Goal: Task Accomplishment & Management: Use online tool/utility

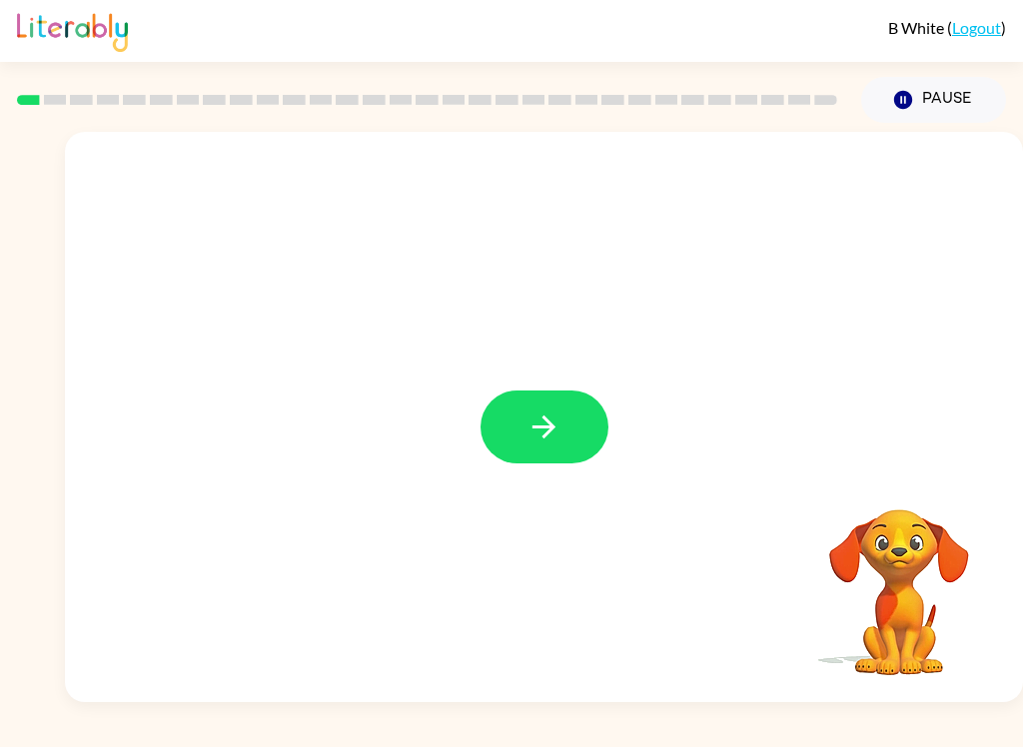
click at [499, 452] on button "button" at bounding box center [544, 427] width 128 height 73
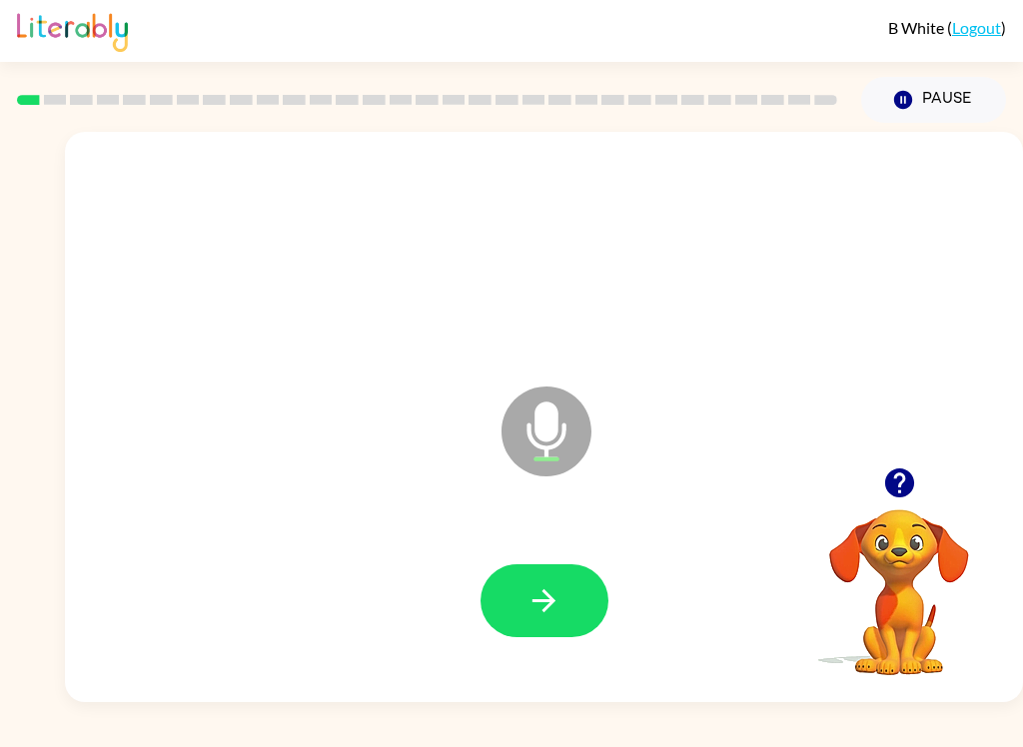
click at [557, 586] on icon "button" at bounding box center [543, 600] width 35 height 35
click at [600, 589] on button "button" at bounding box center [544, 600] width 128 height 73
click at [558, 588] on icon "button" at bounding box center [543, 600] width 35 height 35
click at [564, 570] on button "button" at bounding box center [544, 600] width 128 height 73
click at [580, 609] on button "button" at bounding box center [544, 600] width 128 height 73
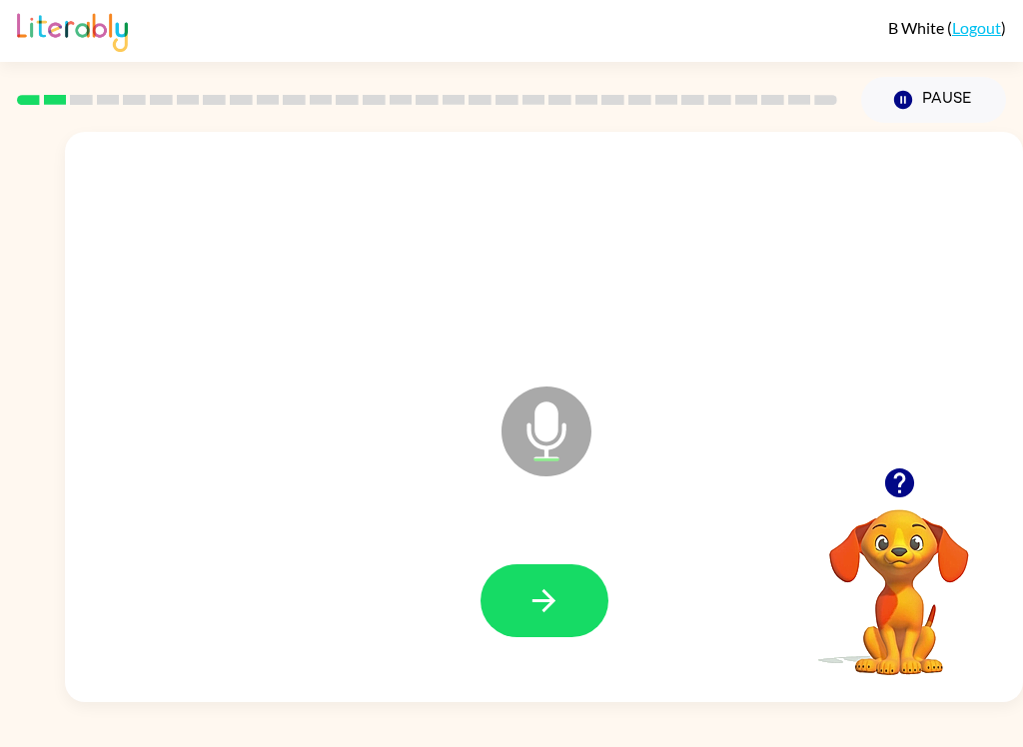
click at [550, 608] on icon "button" at bounding box center [543, 600] width 35 height 35
click at [545, 606] on icon "button" at bounding box center [543, 600] width 35 height 35
click at [587, 576] on button "button" at bounding box center [544, 600] width 128 height 73
click at [582, 622] on button "button" at bounding box center [544, 600] width 128 height 73
click at [565, 607] on button "button" at bounding box center [544, 600] width 128 height 73
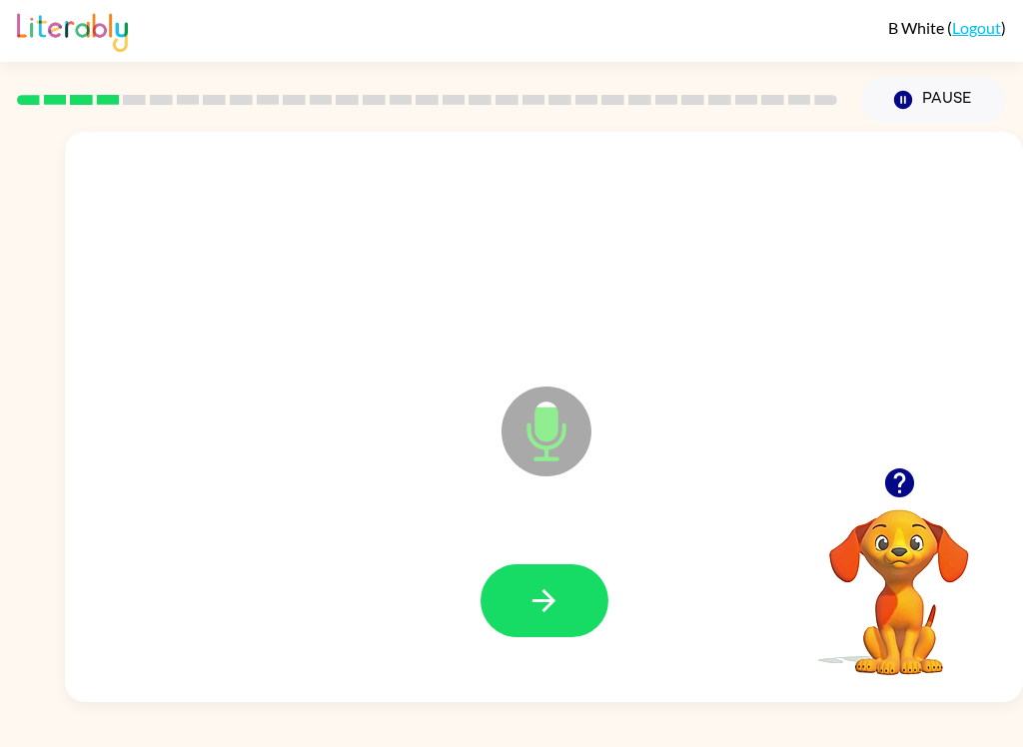
click at [568, 627] on button "button" at bounding box center [544, 600] width 128 height 73
click at [570, 601] on button "button" at bounding box center [544, 600] width 128 height 73
click at [558, 588] on icon "button" at bounding box center [543, 600] width 35 height 35
click at [492, 649] on div at bounding box center [544, 601] width 918 height 164
click at [495, 575] on button "button" at bounding box center [544, 600] width 128 height 73
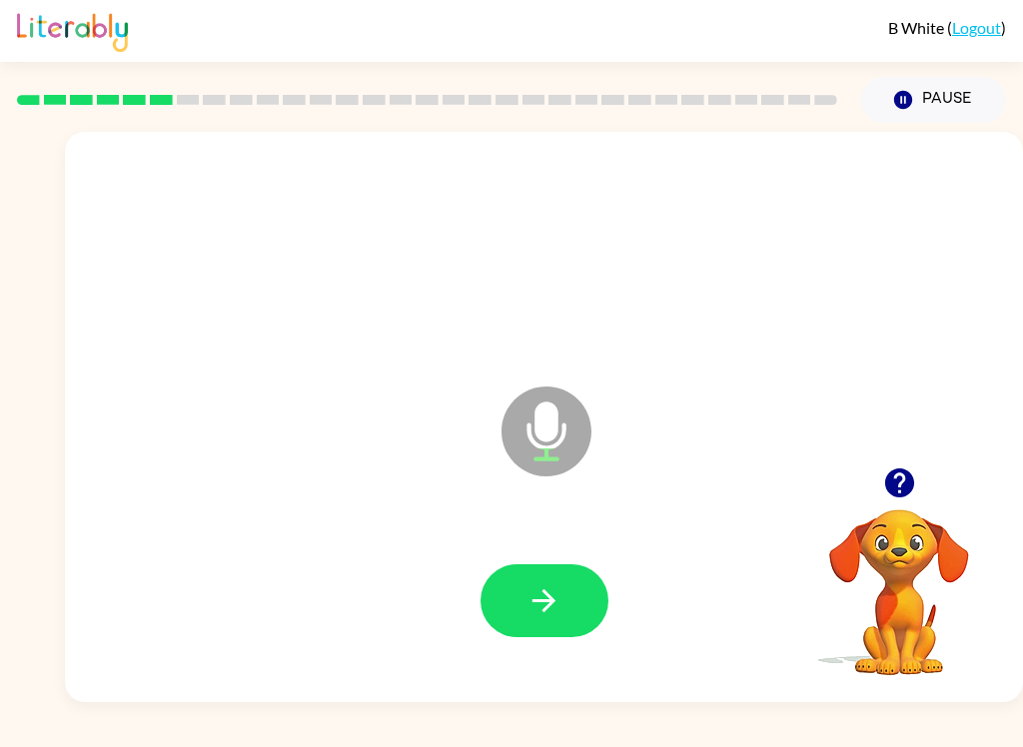
click at [480, 595] on button "button" at bounding box center [544, 600] width 128 height 73
click at [586, 632] on button "button" at bounding box center [544, 600] width 128 height 73
click at [568, 588] on button "button" at bounding box center [544, 600] width 128 height 73
click at [556, 600] on icon "button" at bounding box center [543, 600] width 35 height 35
click at [580, 624] on button "button" at bounding box center [544, 600] width 128 height 73
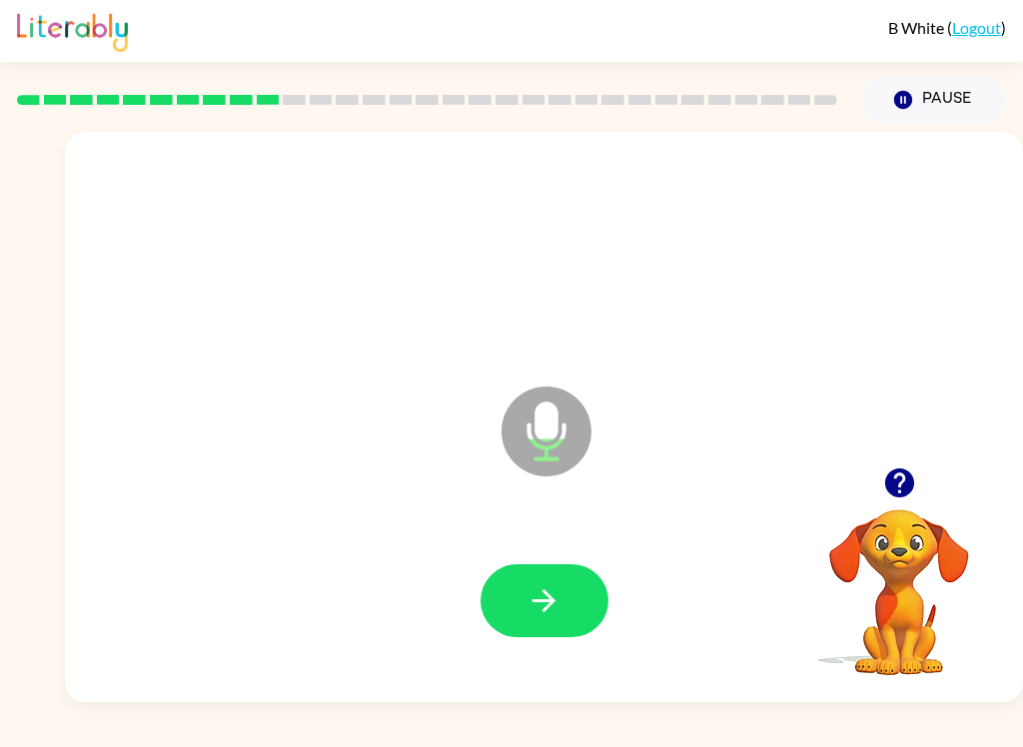
click at [568, 611] on button "button" at bounding box center [544, 600] width 128 height 73
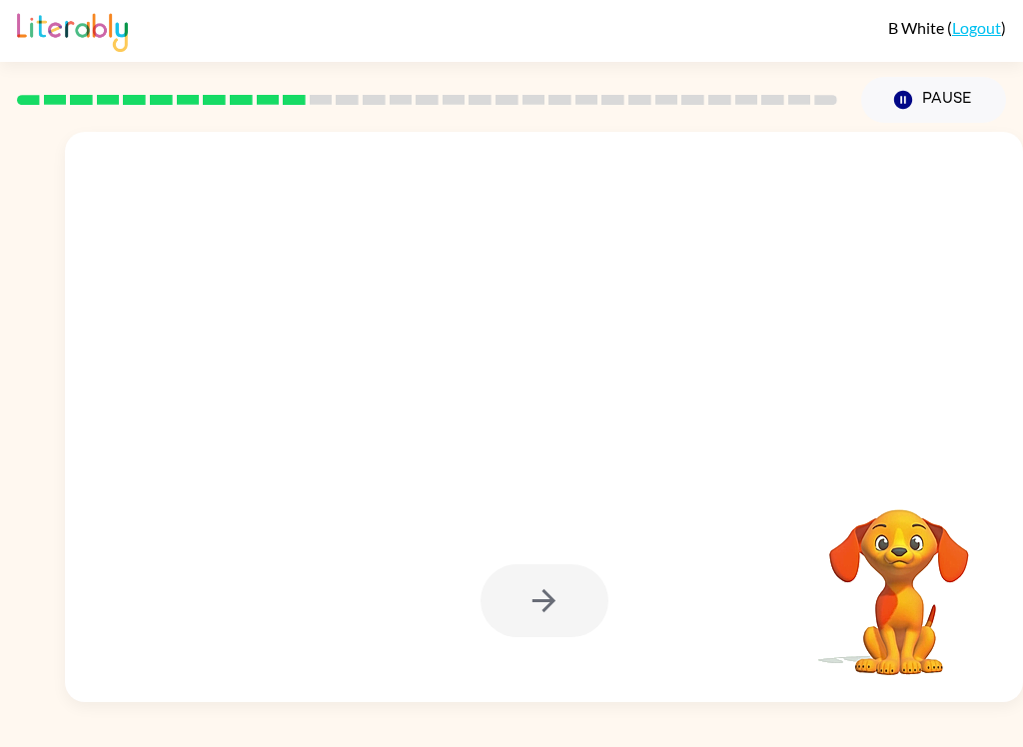
click at [771, 44] on div "B White ( Logout )" at bounding box center [511, 31] width 989 height 62
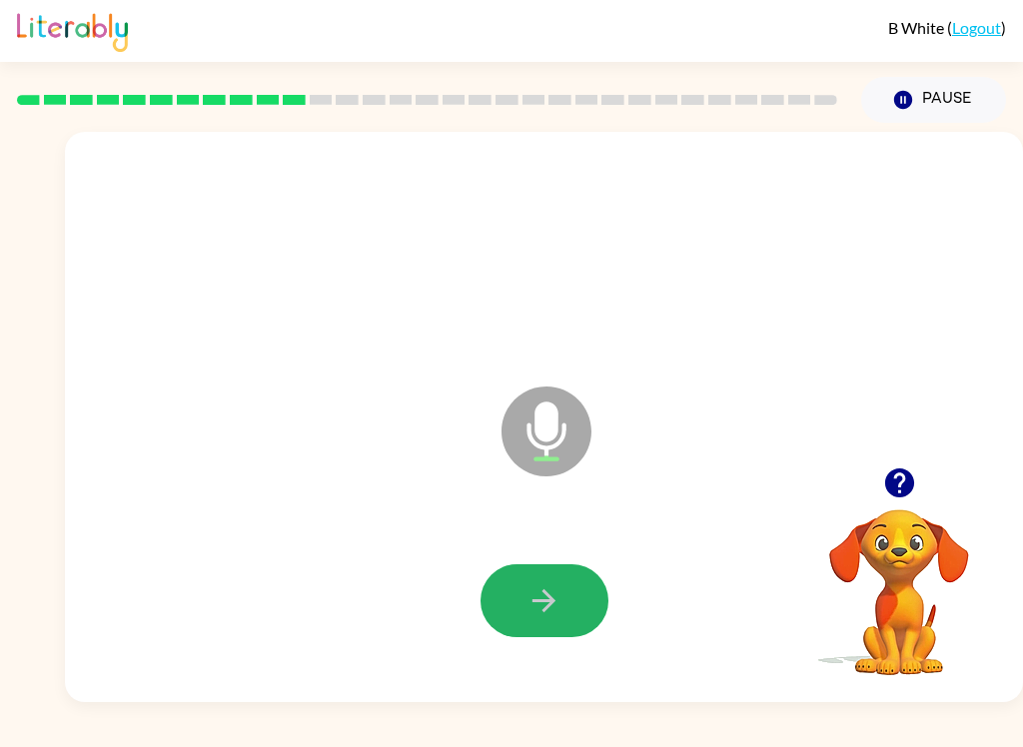
click at [560, 607] on icon "button" at bounding box center [543, 600] width 35 height 35
click at [562, 615] on button "button" at bounding box center [544, 600] width 128 height 73
click at [580, 612] on button "button" at bounding box center [544, 600] width 128 height 73
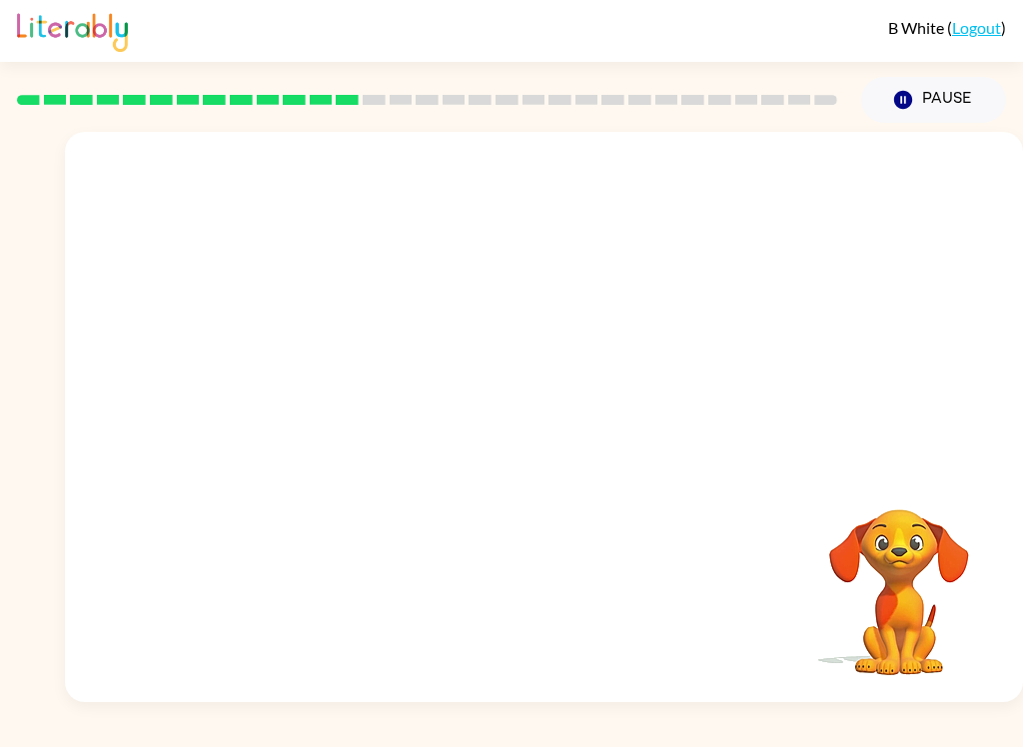
click at [726, 376] on div at bounding box center [544, 300] width 958 height 336
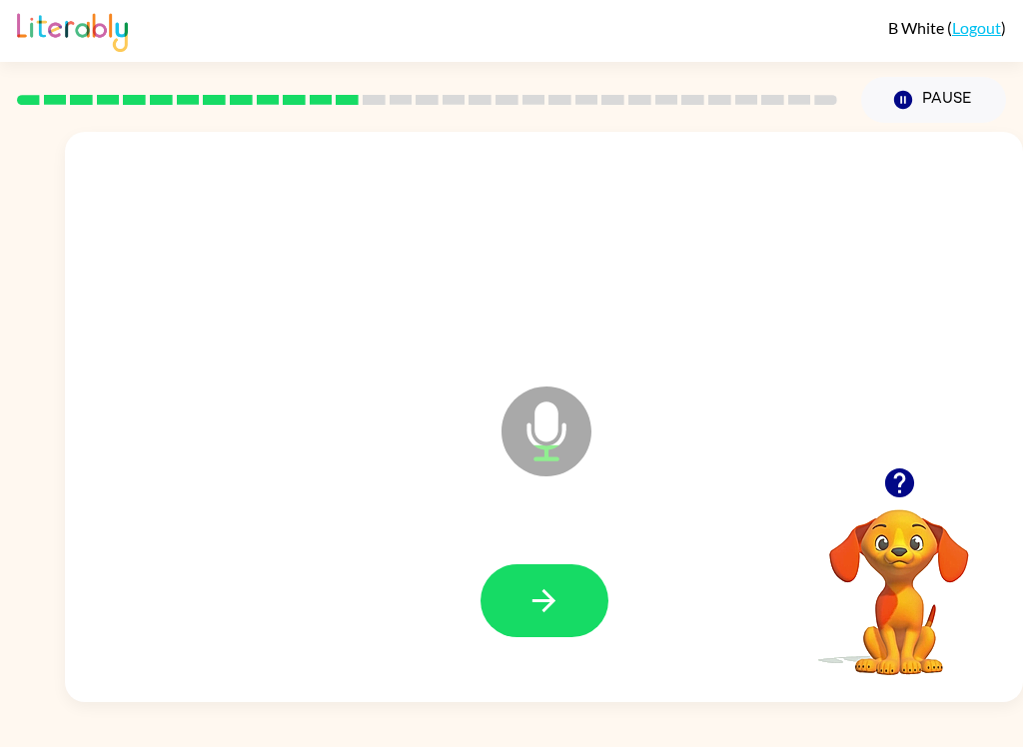
click at [565, 717] on div "B White ( Logout ) Pause Pause Microphone The Microphone is here when it is you…" at bounding box center [511, 373] width 1023 height 747
click at [562, 631] on button "button" at bounding box center [544, 600] width 128 height 73
click at [565, 559] on div at bounding box center [544, 601] width 918 height 164
click at [582, 603] on button "button" at bounding box center [544, 600] width 128 height 73
click at [568, 605] on button "button" at bounding box center [544, 600] width 128 height 73
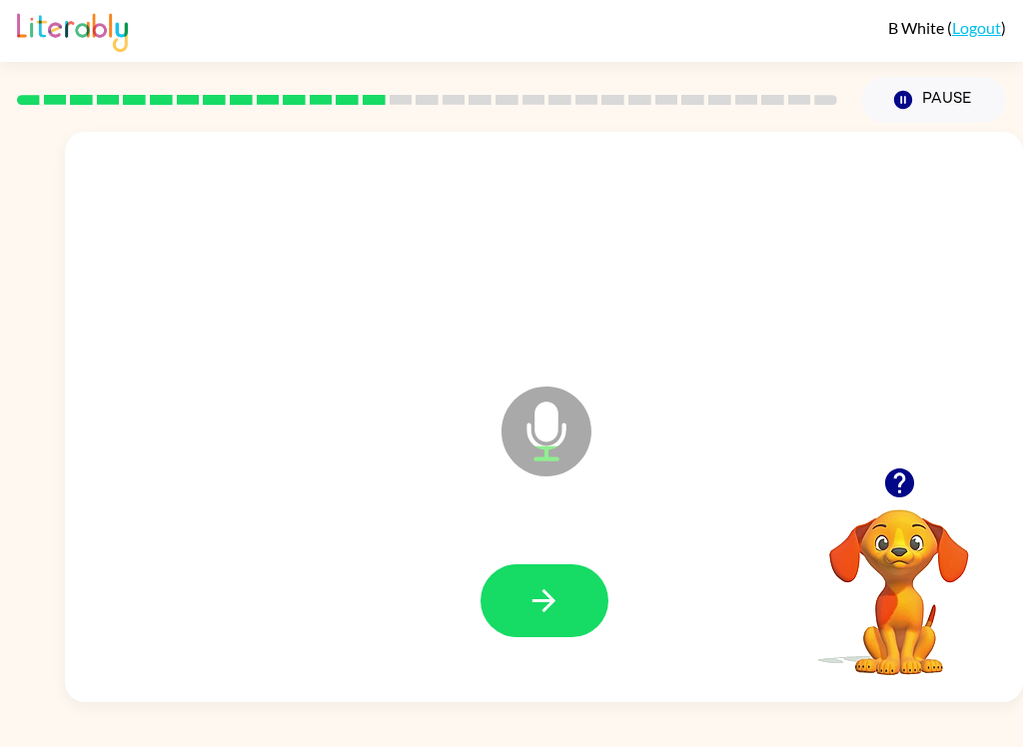
click at [571, 588] on button "button" at bounding box center [544, 600] width 128 height 73
click at [601, 608] on button "button" at bounding box center [544, 600] width 128 height 73
click at [578, 595] on button "button" at bounding box center [544, 600] width 128 height 73
click at [593, 610] on button "button" at bounding box center [544, 600] width 128 height 73
click at [532, 601] on icon "button" at bounding box center [543, 600] width 35 height 35
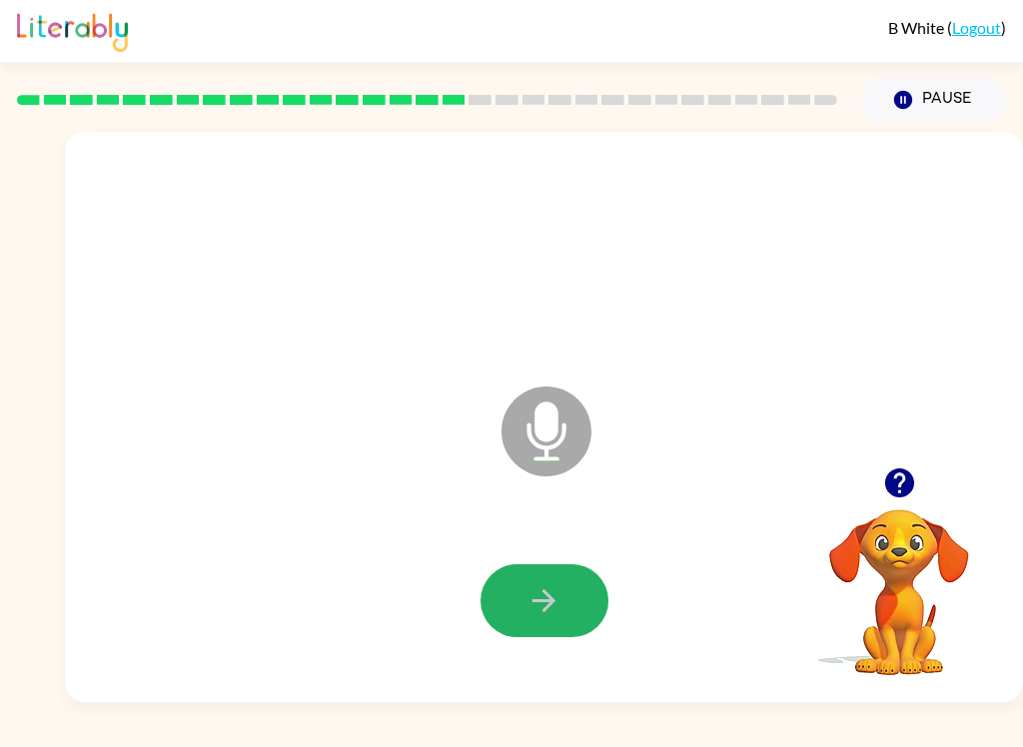
click at [564, 603] on button "button" at bounding box center [544, 600] width 128 height 73
click at [543, 595] on icon "button" at bounding box center [543, 600] width 35 height 35
click at [562, 612] on button "button" at bounding box center [544, 600] width 128 height 73
click at [591, 547] on div at bounding box center [544, 601] width 918 height 164
click at [475, 695] on div "Microphone The Microphone is here when it is your turn to talk" at bounding box center [544, 417] width 958 height 570
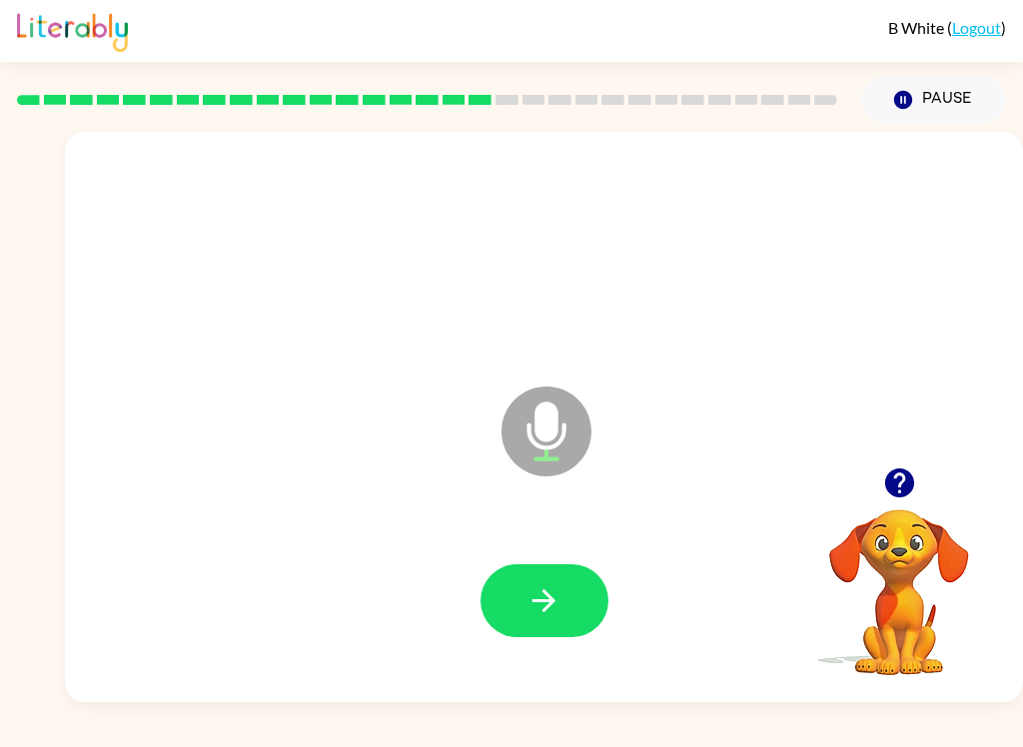
click at [565, 612] on button "button" at bounding box center [544, 600] width 128 height 73
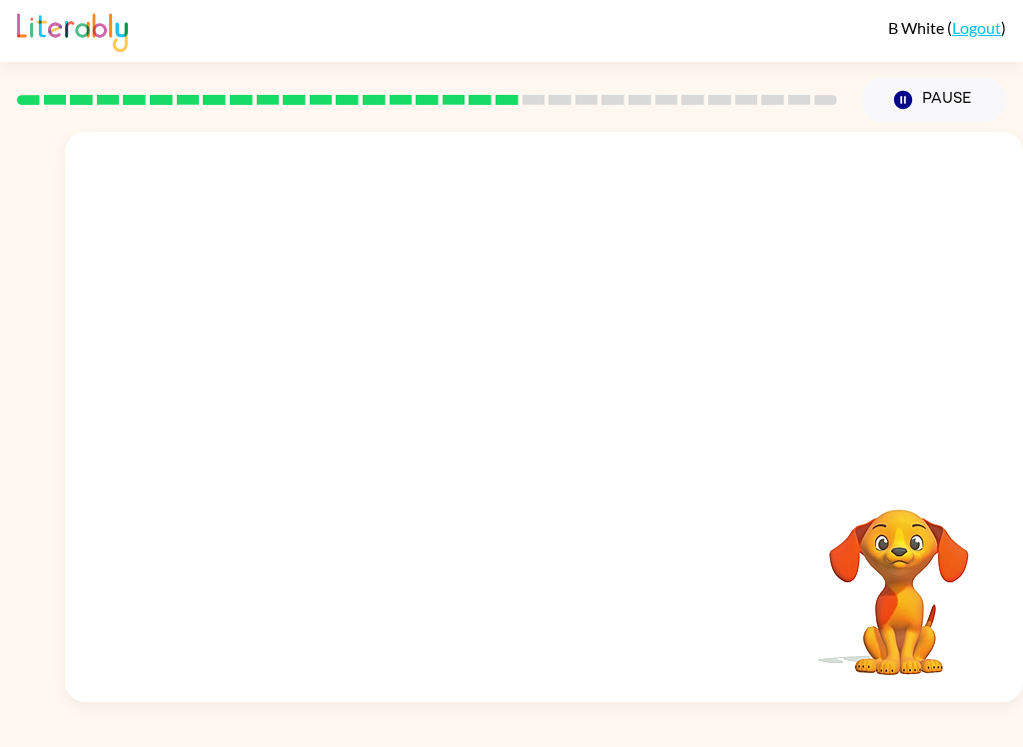
click at [701, 107] on div at bounding box center [427, 100] width 844 height 70
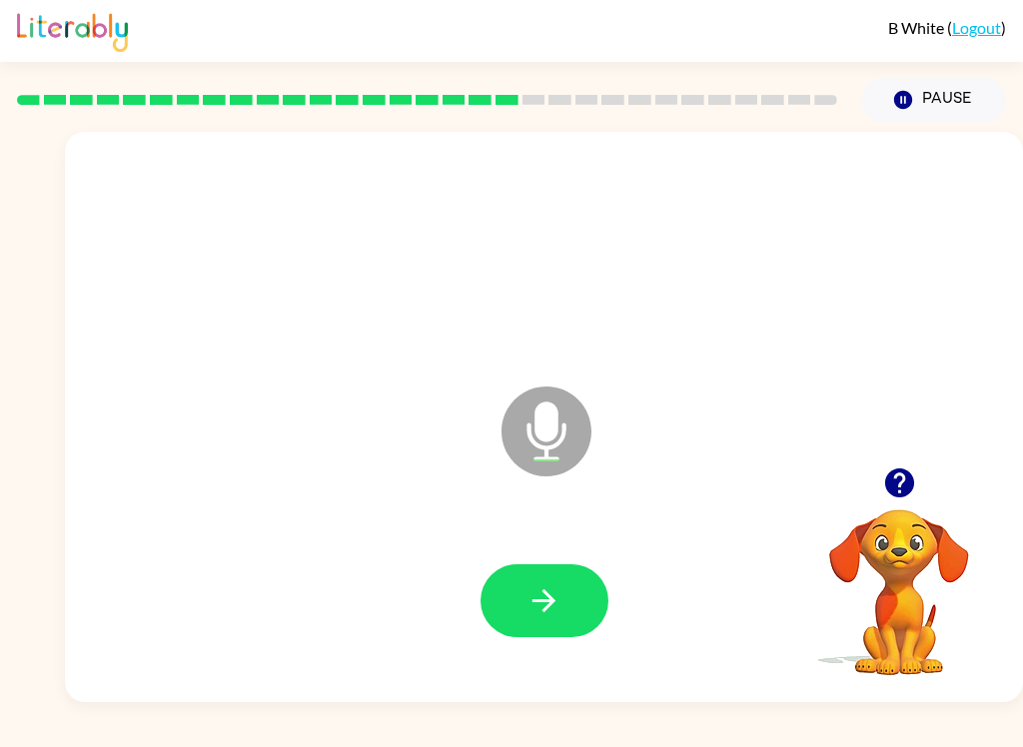
click at [529, 614] on icon "button" at bounding box center [543, 600] width 35 height 35
click at [550, 604] on icon "button" at bounding box center [543, 600] width 23 height 23
click at [561, 607] on button "button" at bounding box center [544, 600] width 128 height 73
click at [567, 580] on button "button" at bounding box center [544, 600] width 128 height 73
click at [579, 574] on button "button" at bounding box center [544, 600] width 128 height 73
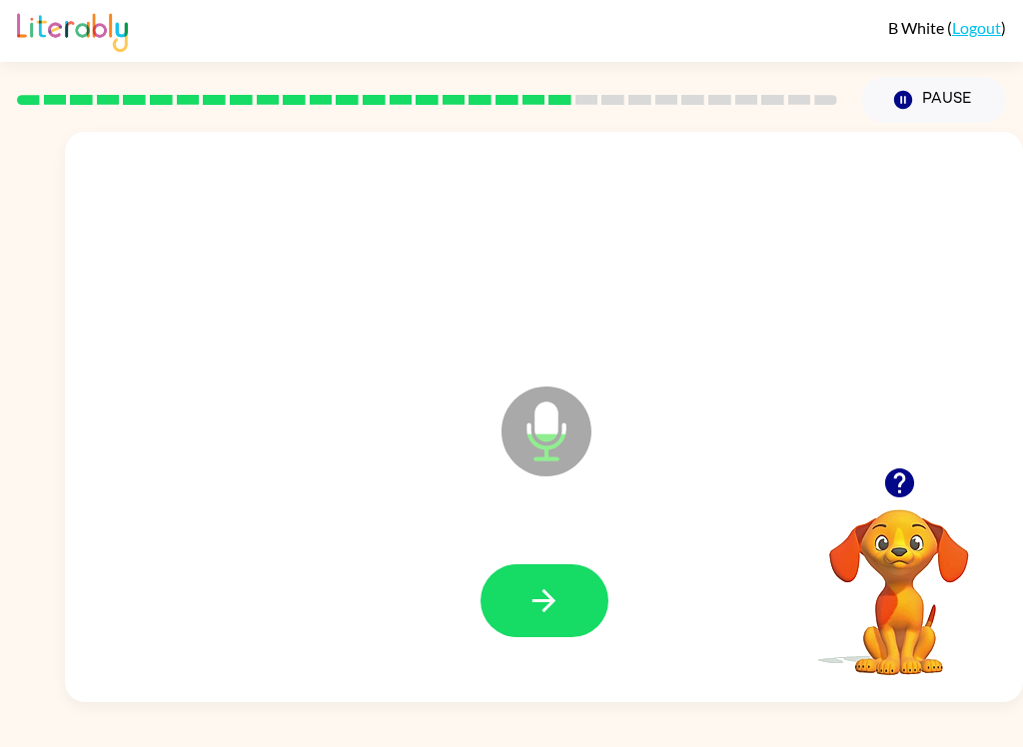
click at [530, 605] on icon "button" at bounding box center [543, 600] width 35 height 35
click at [537, 565] on button "button" at bounding box center [544, 600] width 128 height 73
click at [543, 594] on icon "button" at bounding box center [543, 600] width 35 height 35
click at [546, 599] on icon "button" at bounding box center [543, 600] width 35 height 35
click at [588, 559] on div at bounding box center [544, 601] width 918 height 164
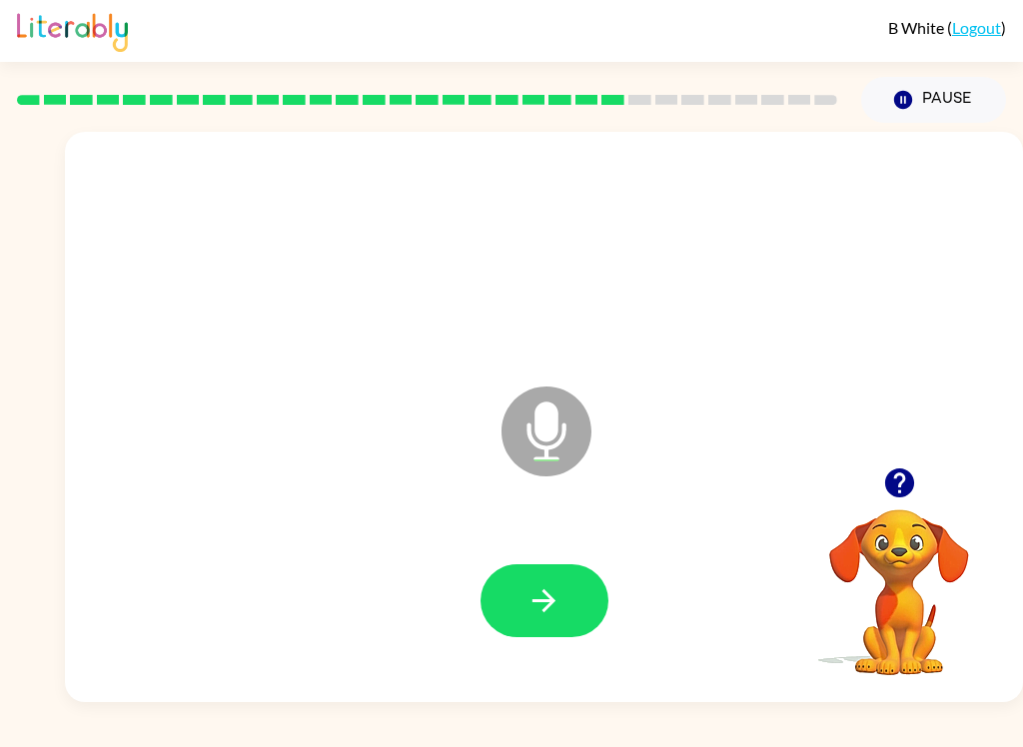
click at [568, 593] on button "button" at bounding box center [544, 600] width 128 height 73
click at [527, 621] on button "button" at bounding box center [544, 600] width 128 height 73
click at [545, 625] on button "button" at bounding box center [544, 600] width 128 height 73
click at [544, 594] on icon "button" at bounding box center [543, 600] width 35 height 35
click at [558, 620] on button "button" at bounding box center [544, 600] width 128 height 73
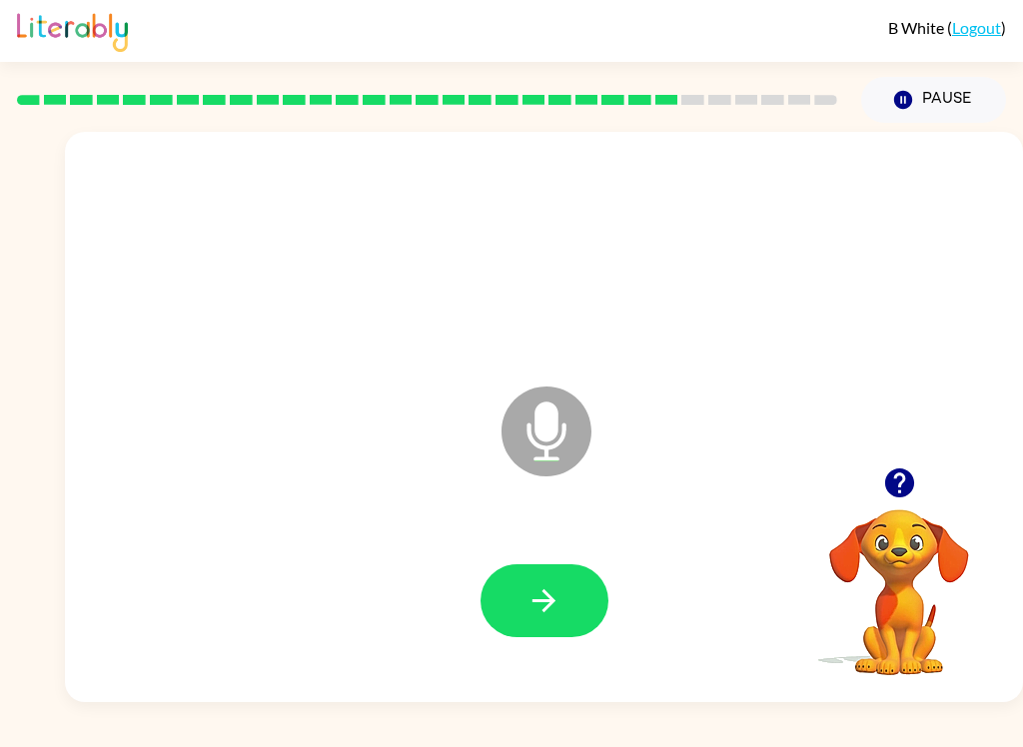
click at [577, 630] on button "button" at bounding box center [544, 600] width 128 height 73
click at [543, 629] on button "button" at bounding box center [544, 600] width 128 height 73
click at [563, 619] on button "button" at bounding box center [544, 600] width 128 height 73
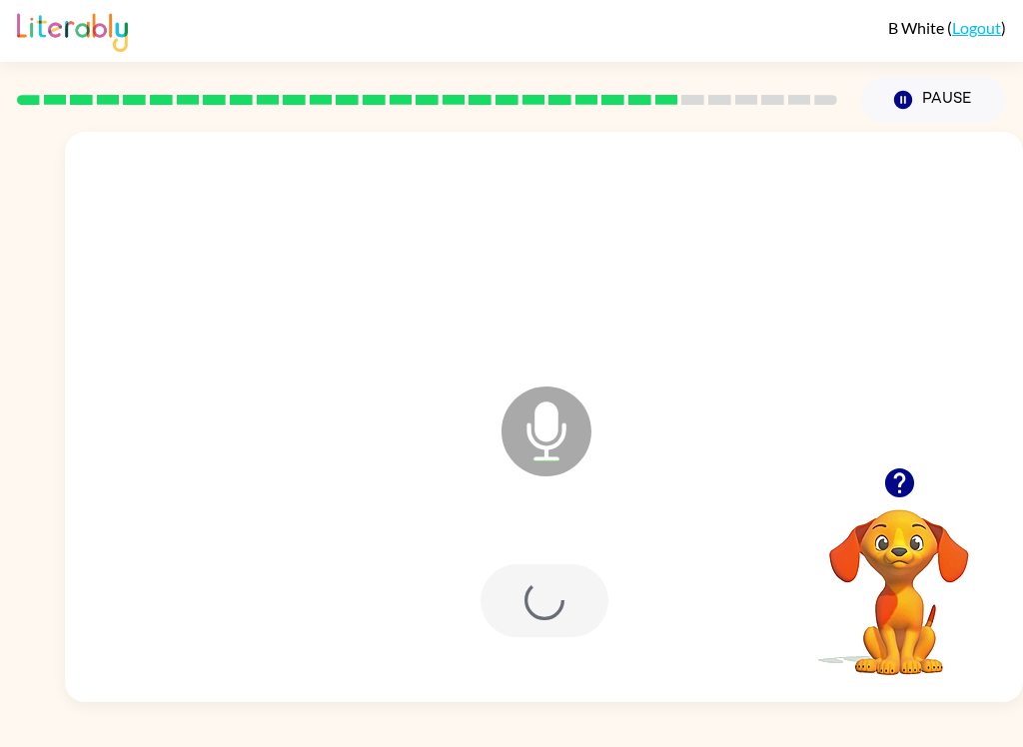
click at [624, 737] on div "B White ( Logout ) Pause Pause Microphone The Microphone is here when it is you…" at bounding box center [511, 373] width 1023 height 747
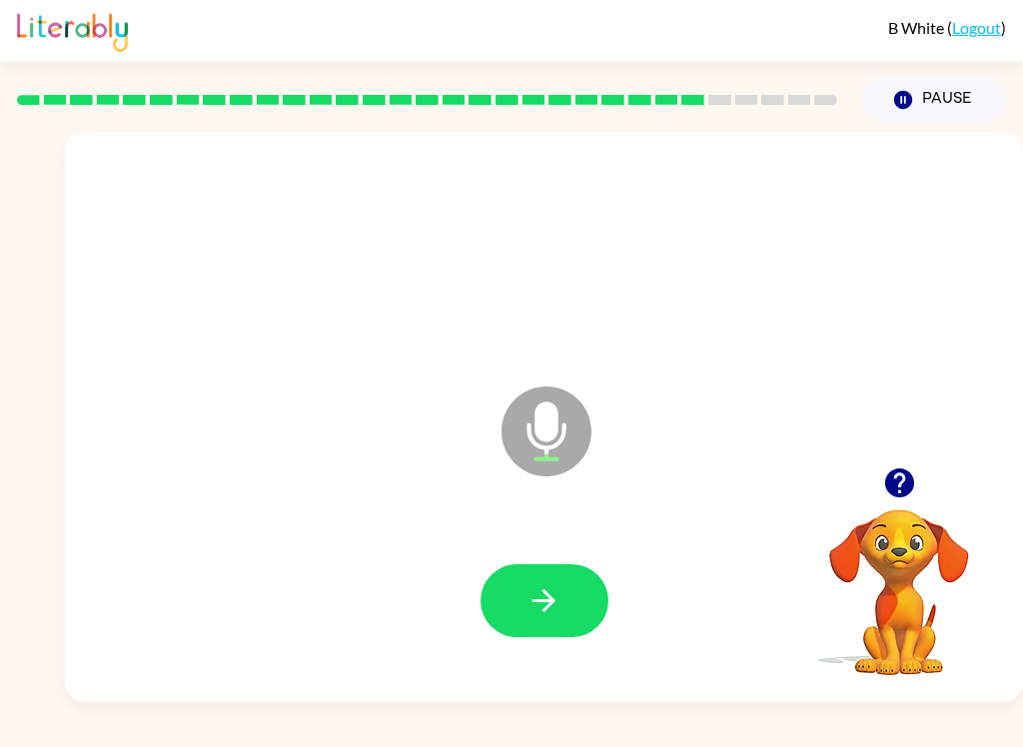
click at [544, 607] on icon "button" at bounding box center [543, 600] width 35 height 35
click at [557, 610] on icon "button" at bounding box center [543, 600] width 35 height 35
click at [571, 592] on button "button" at bounding box center [544, 600] width 128 height 73
click at [512, 567] on button "button" at bounding box center [544, 600] width 128 height 73
click at [552, 547] on div at bounding box center [544, 601] width 918 height 164
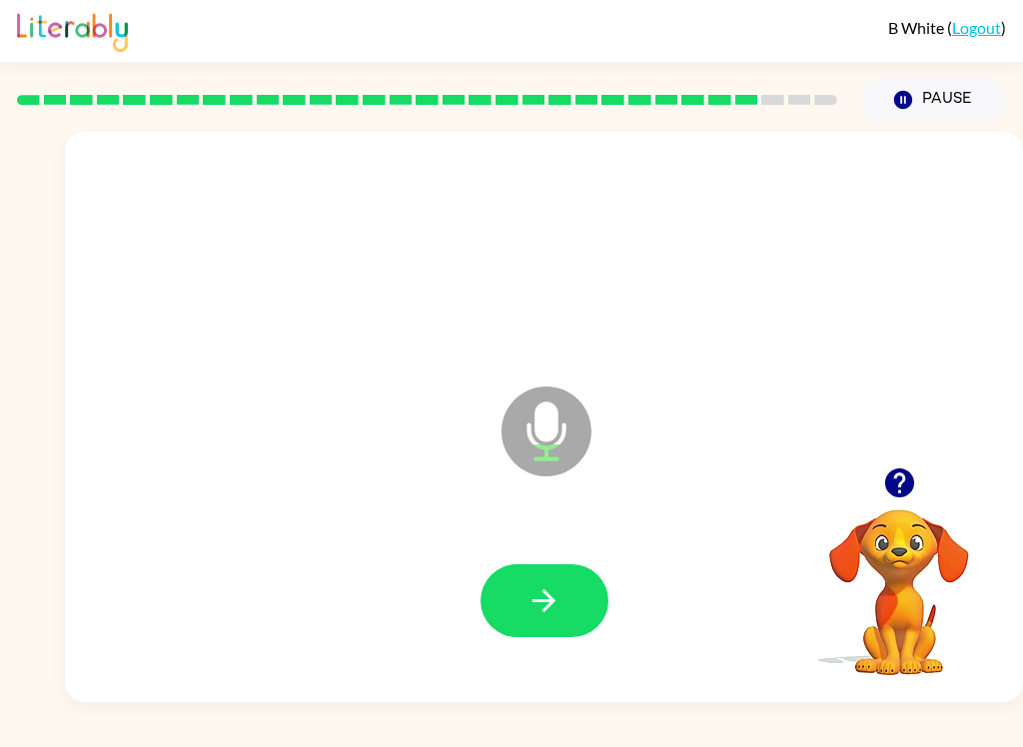
click at [524, 612] on button "button" at bounding box center [544, 600] width 128 height 73
click at [559, 584] on icon "button" at bounding box center [543, 600] width 35 height 35
click at [565, 604] on button "button" at bounding box center [544, 600] width 128 height 73
click at [570, 586] on button "button" at bounding box center [544, 600] width 128 height 73
click at [538, 608] on icon "button" at bounding box center [543, 600] width 35 height 35
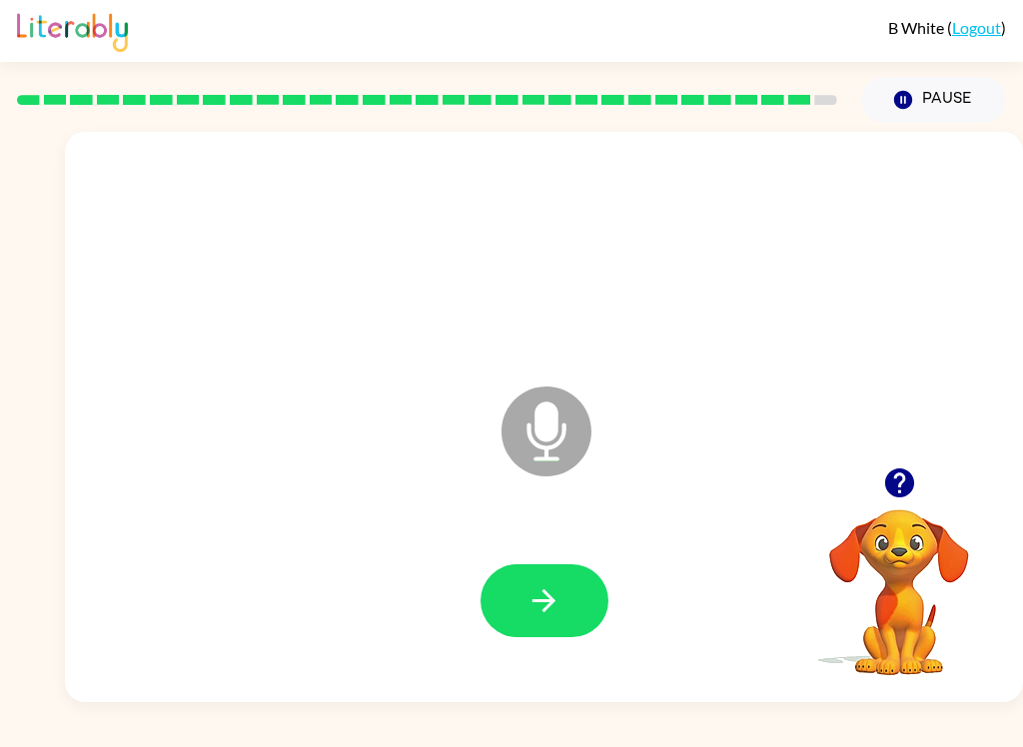
click at [556, 603] on icon "button" at bounding box center [543, 600] width 35 height 35
